Goal: Transaction & Acquisition: Purchase product/service

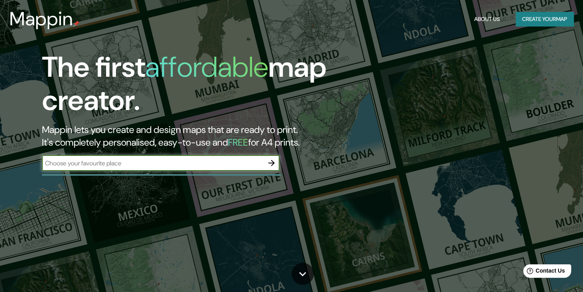
click at [272, 167] on icon "button" at bounding box center [271, 162] width 9 height 9
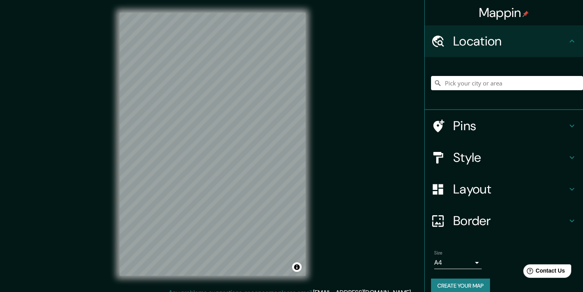
scroll to position [10, 0]
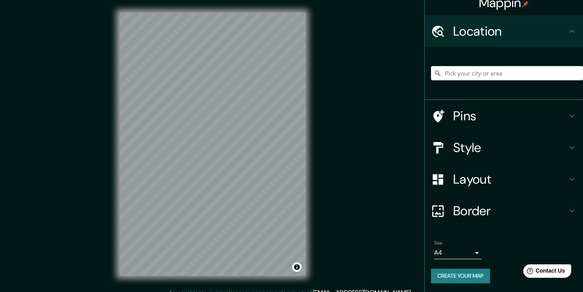
click at [472, 249] on body "Mappin Location Pins Style Layout Border Choose a border. Hint : you can make l…" at bounding box center [291, 146] width 583 height 292
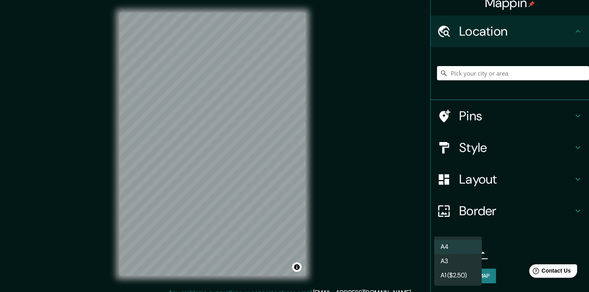
click at [469, 256] on li "A3" at bounding box center [457, 261] width 47 height 14
type input "a4"
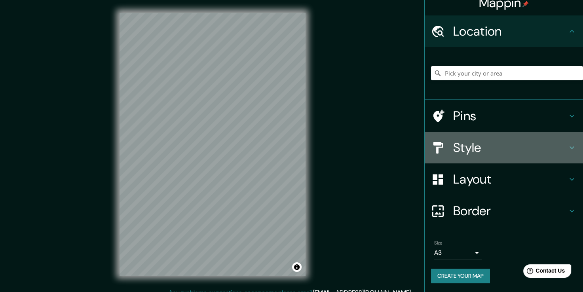
click at [491, 150] on h4 "Style" at bounding box center [510, 148] width 114 height 16
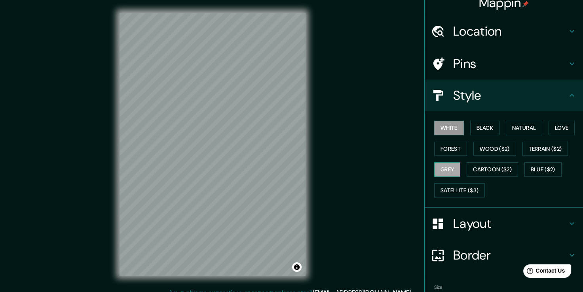
click at [448, 165] on button "Grey" at bounding box center [447, 169] width 26 height 15
click at [444, 128] on button "White" at bounding box center [449, 128] width 30 height 15
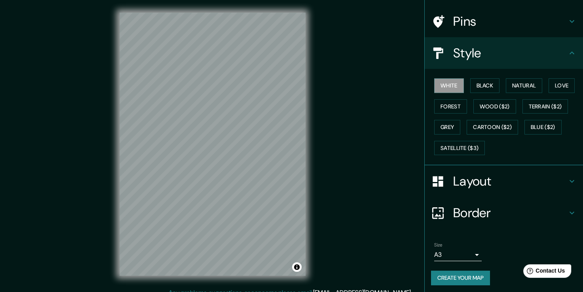
scroll to position [53, 0]
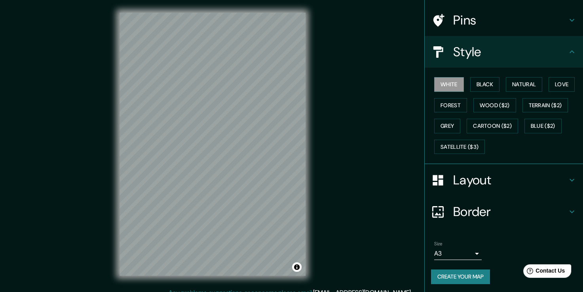
click at [463, 277] on button "Create your map" at bounding box center [460, 277] width 59 height 15
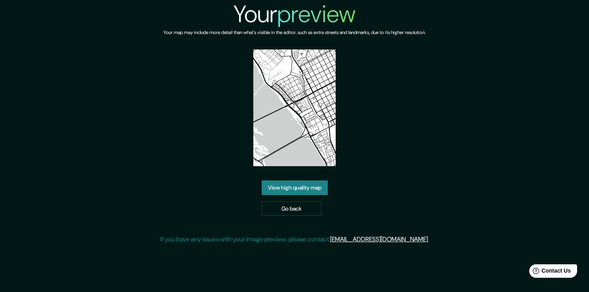
click at [312, 185] on link "View high quality map" at bounding box center [295, 187] width 66 height 15
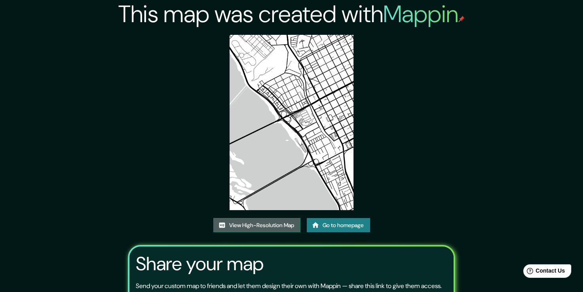
click at [264, 227] on link "View High-Resolution Map" at bounding box center [256, 225] width 87 height 15
